Goal: Navigation & Orientation: Find specific page/section

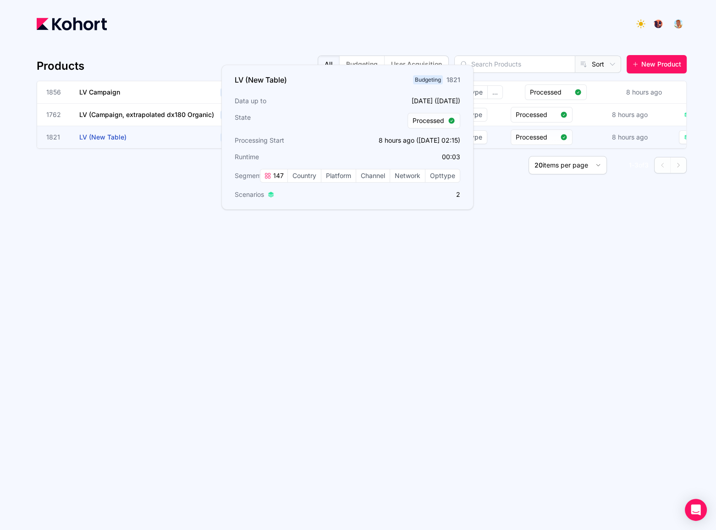
click at [127, 141] on h3 "LV (New Table)" at bounding box center [148, 137] width 138 height 22
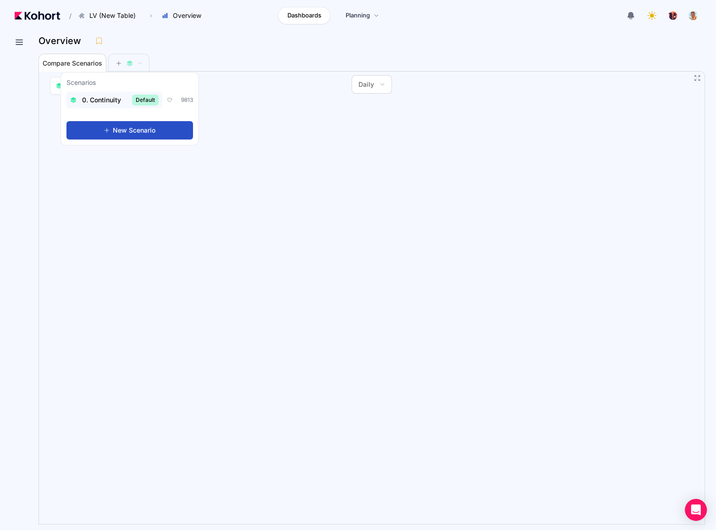
click at [117, 100] on span "0. Continuity" at bounding box center [101, 99] width 39 height 9
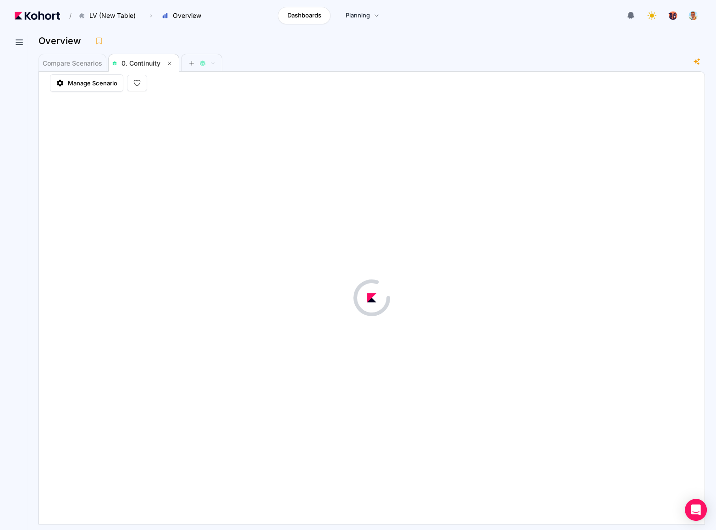
click at [295, 46] on div "Overview" at bounding box center [368, 41] width 659 height 14
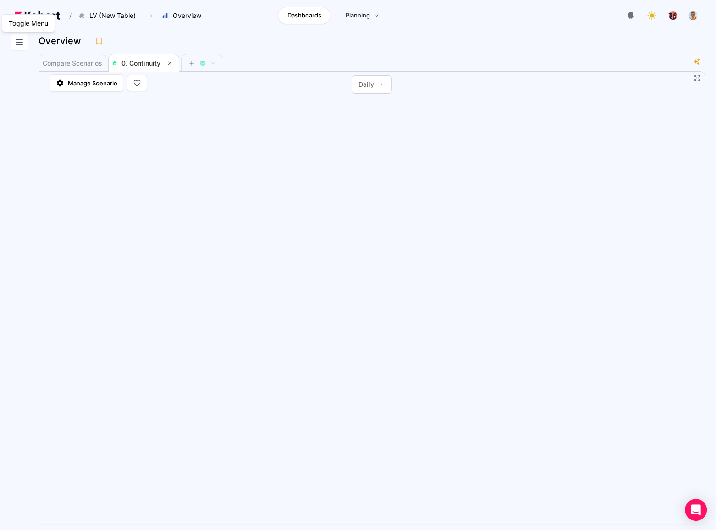
click at [17, 45] on icon at bounding box center [19, 42] width 11 height 11
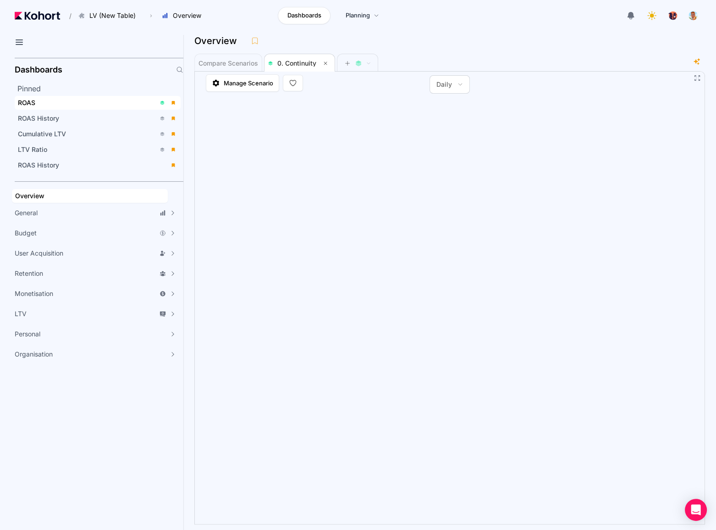
click at [56, 99] on div "ROAS" at bounding box center [87, 102] width 138 height 9
click at [20, 37] on icon at bounding box center [19, 42] width 11 height 11
